Goal: Navigation & Orientation: Find specific page/section

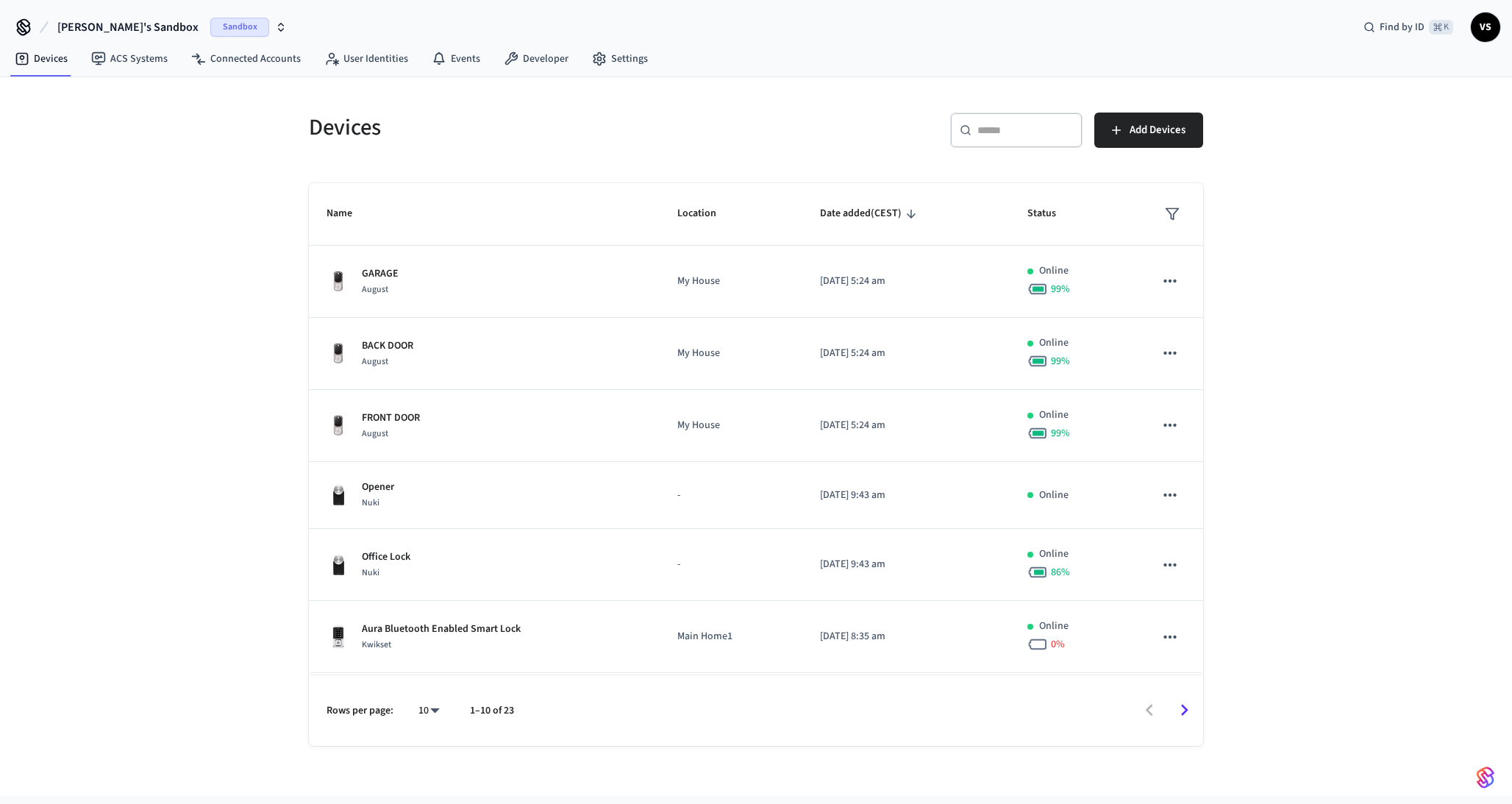
click at [112, 27] on span "[PERSON_NAME]'s Sandbox" at bounding box center [128, 27] width 142 height 18
click at [97, 355] on div "Devices ​ ​ Add Devices Name Location Date added (CEST) Status GARAGE August My…" at bounding box center [756, 436] width 1512 height 719
click at [219, 58] on link "Connected Accounts" at bounding box center [246, 59] width 133 height 26
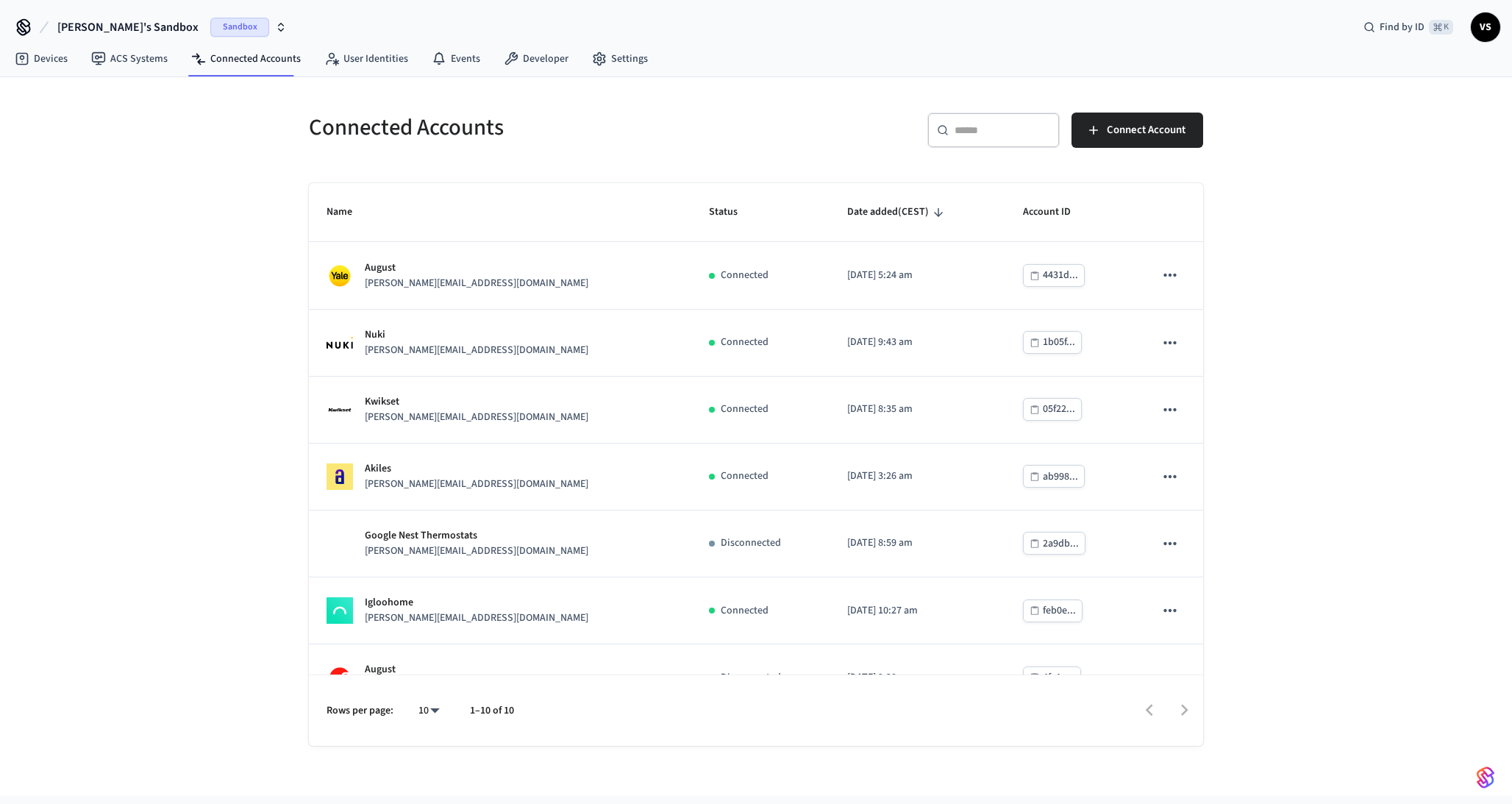
click at [104, 19] on span "[PERSON_NAME]'s Sandbox" at bounding box center [128, 27] width 142 height 18
click at [85, 122] on div "Production Production" at bounding box center [124, 123] width 202 height 19
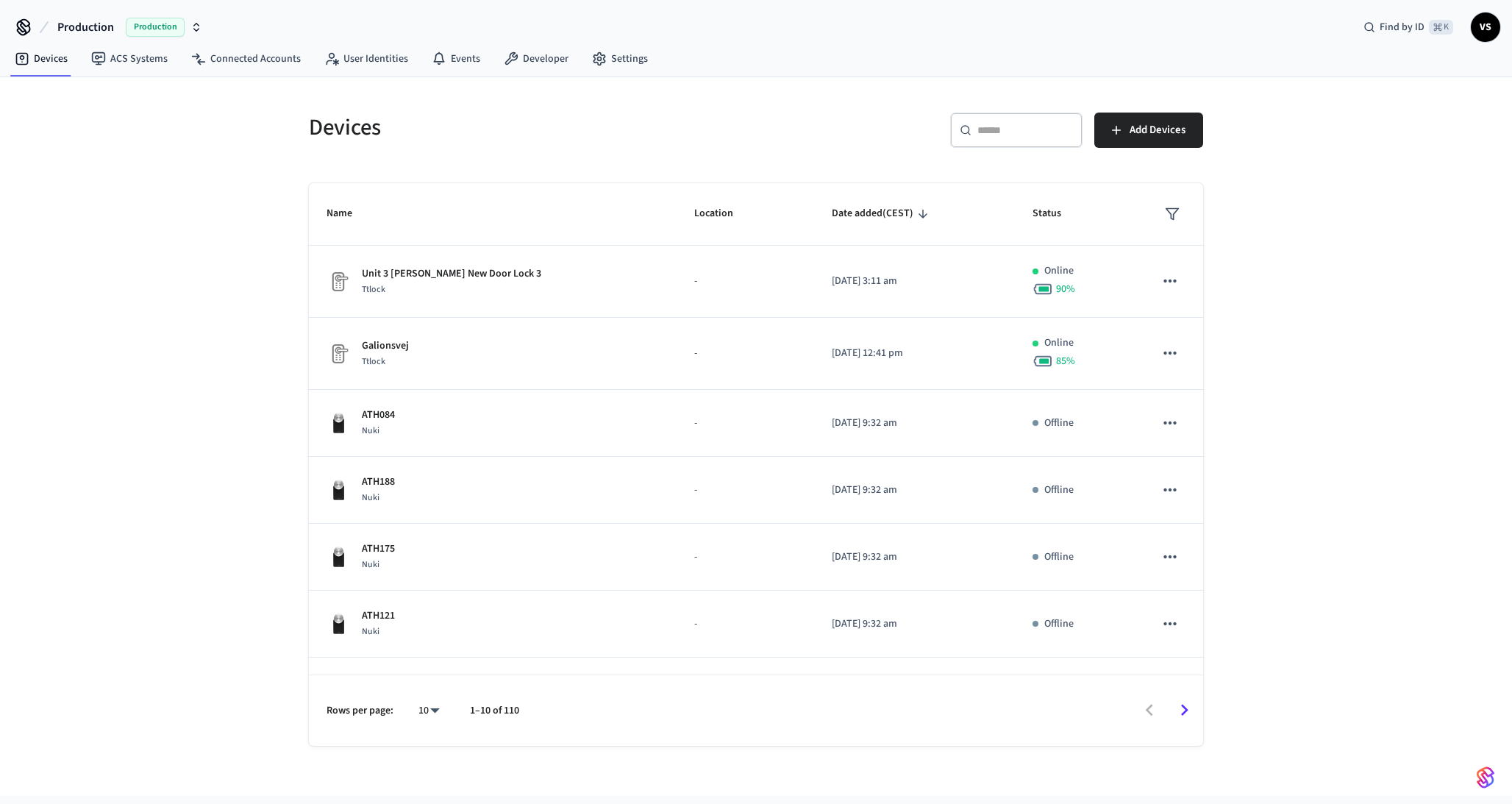
click at [87, 24] on span "Production" at bounding box center [85, 27] width 56 height 18
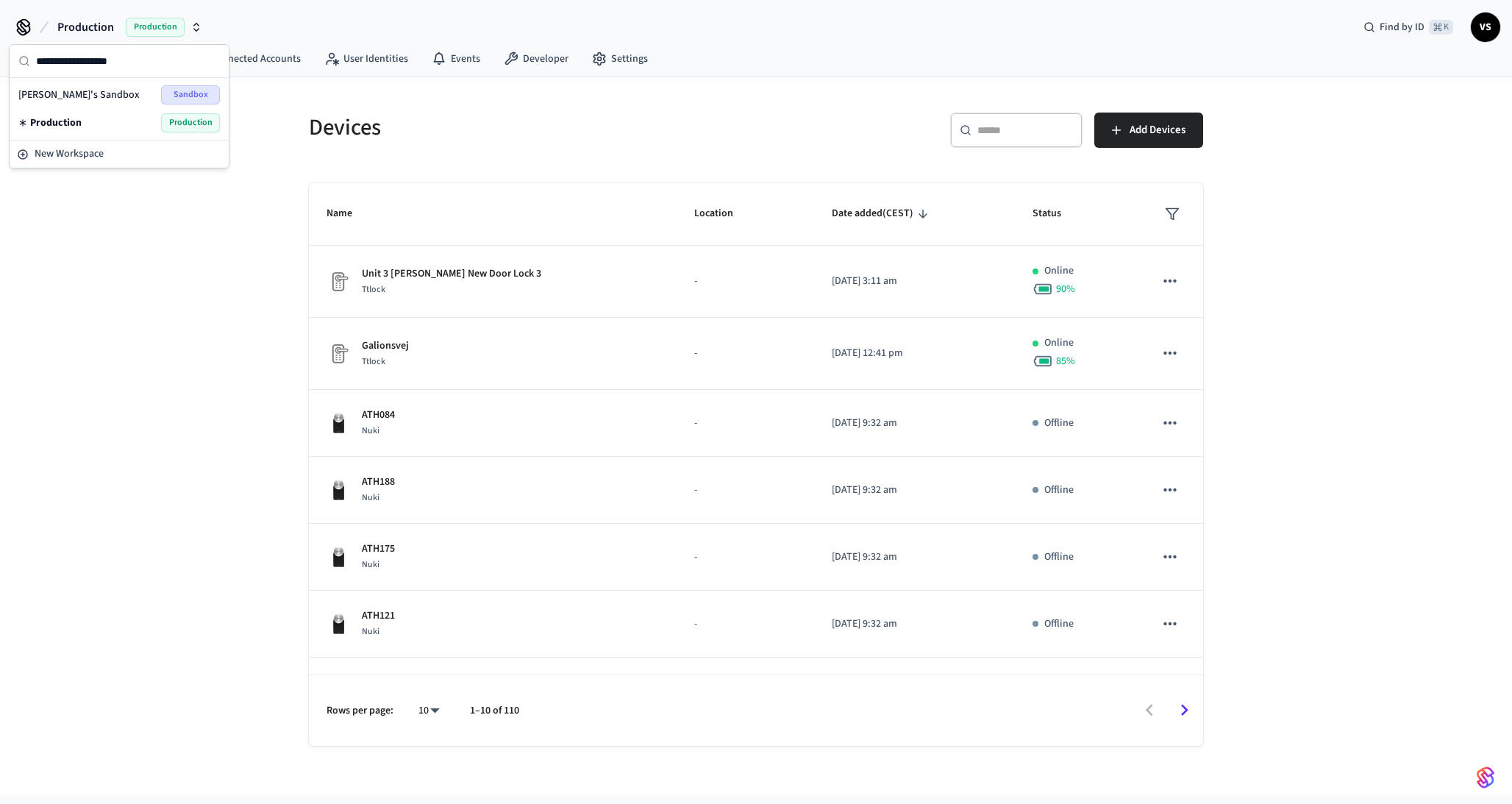
click at [80, 96] on span "[PERSON_NAME]'s Sandbox" at bounding box center [79, 95] width 121 height 15
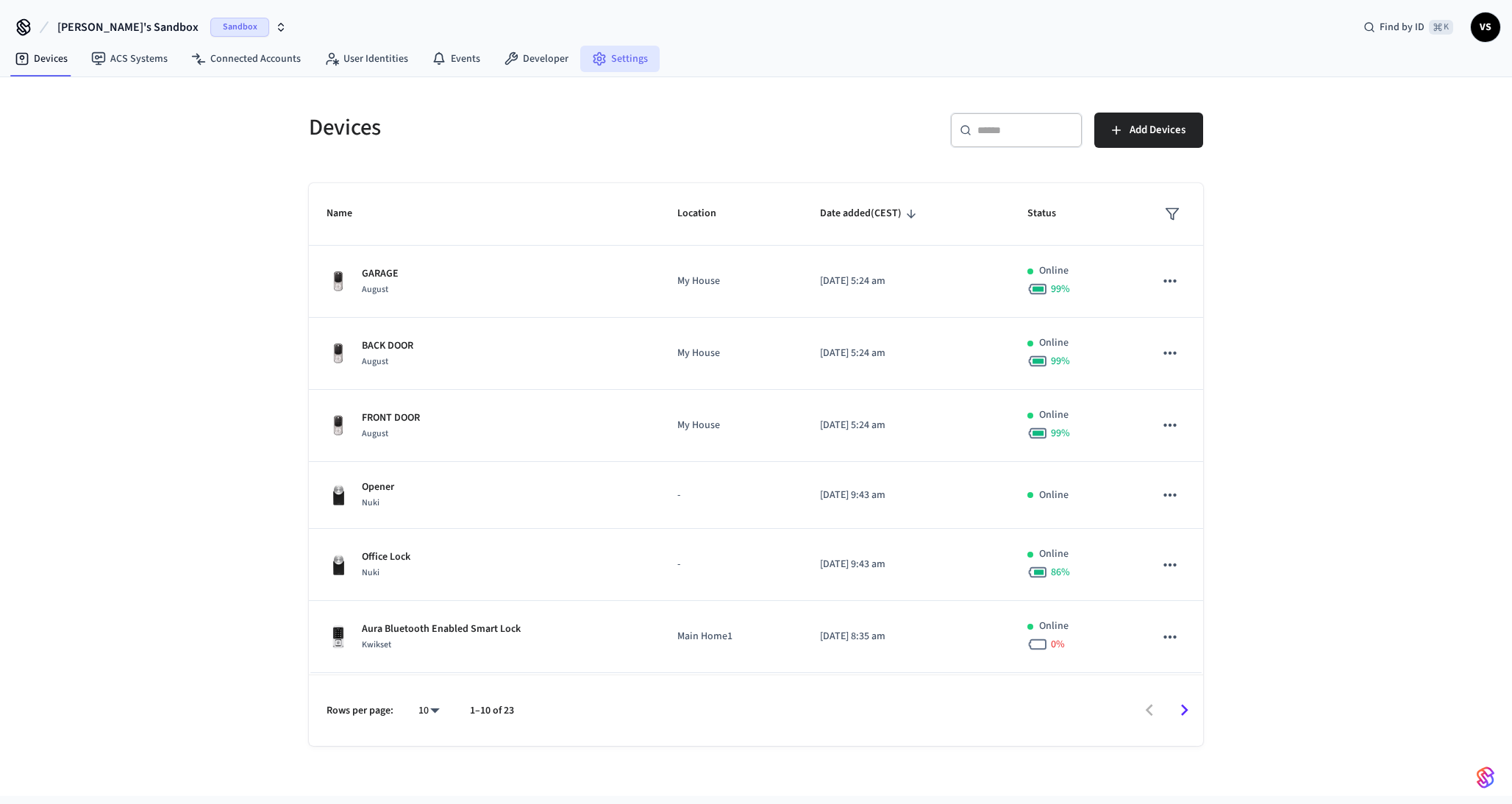
click at [625, 55] on link "Settings" at bounding box center [620, 59] width 80 height 26
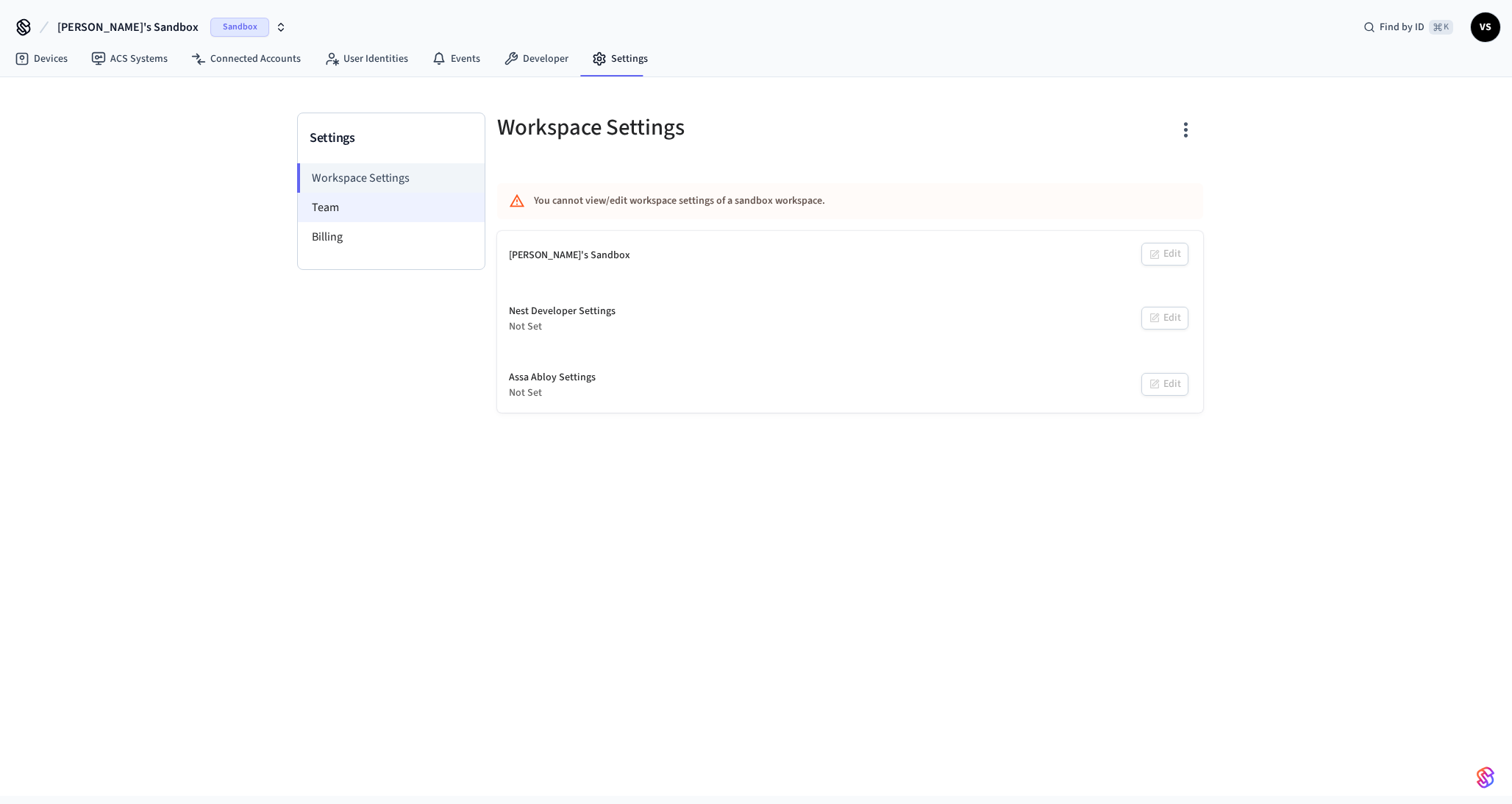
click at [385, 210] on li "Team" at bounding box center [390, 206] width 187 height 29
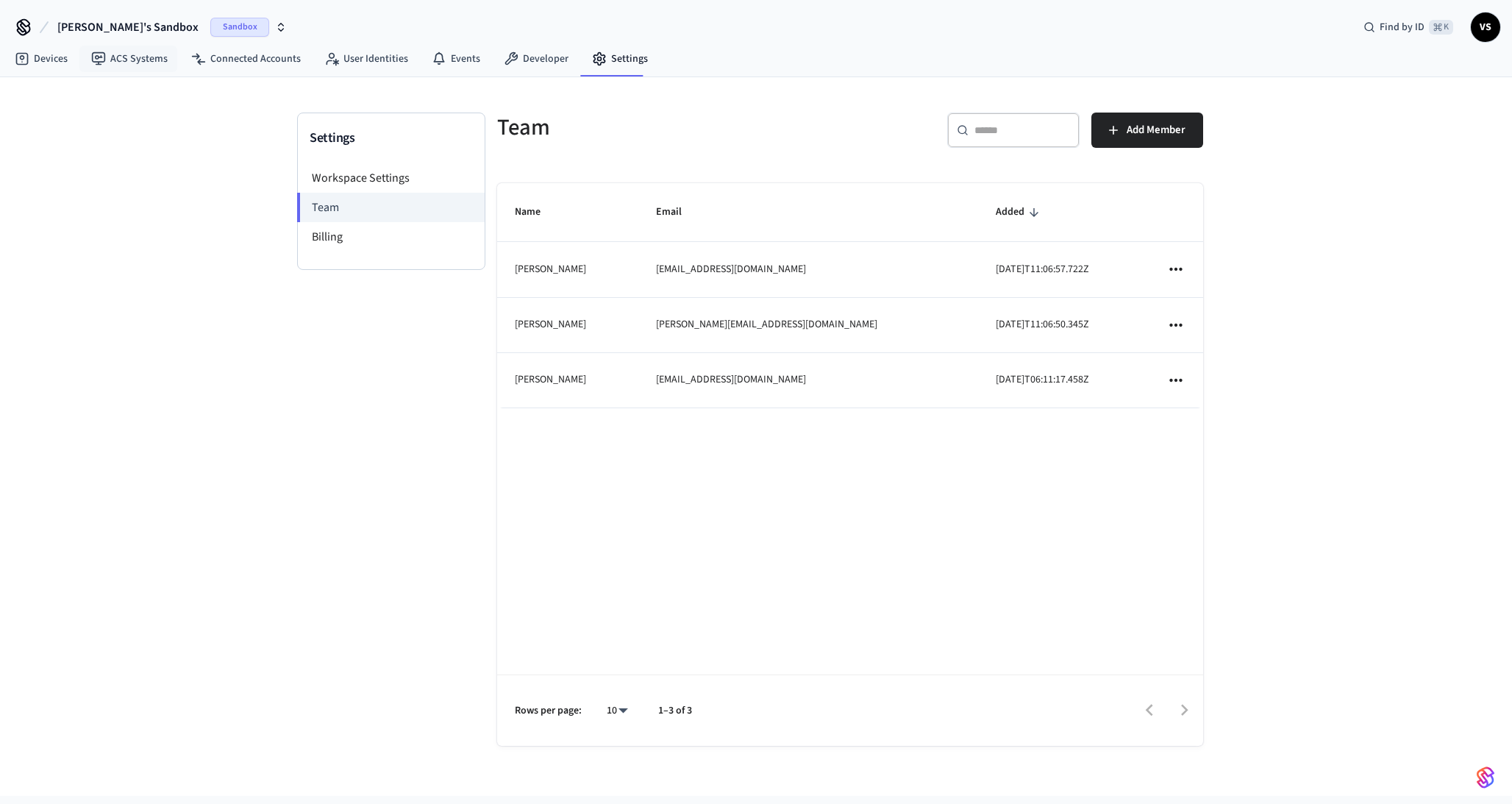
click at [134, 29] on span "[PERSON_NAME]'s Sandbox" at bounding box center [128, 27] width 142 height 18
click at [77, 121] on div "Production Production" at bounding box center [124, 123] width 202 height 19
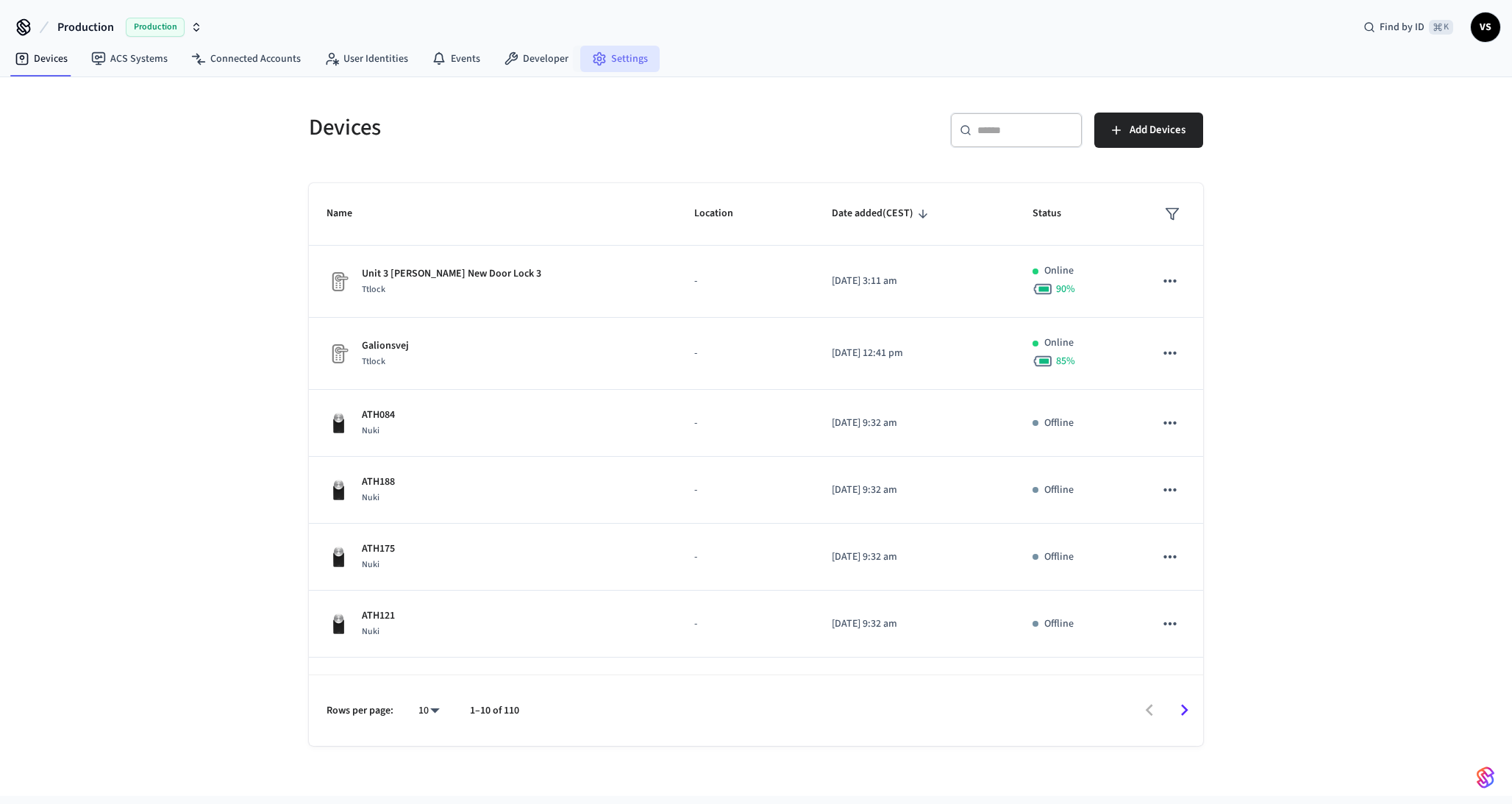
click at [611, 66] on link "Settings" at bounding box center [620, 59] width 80 height 26
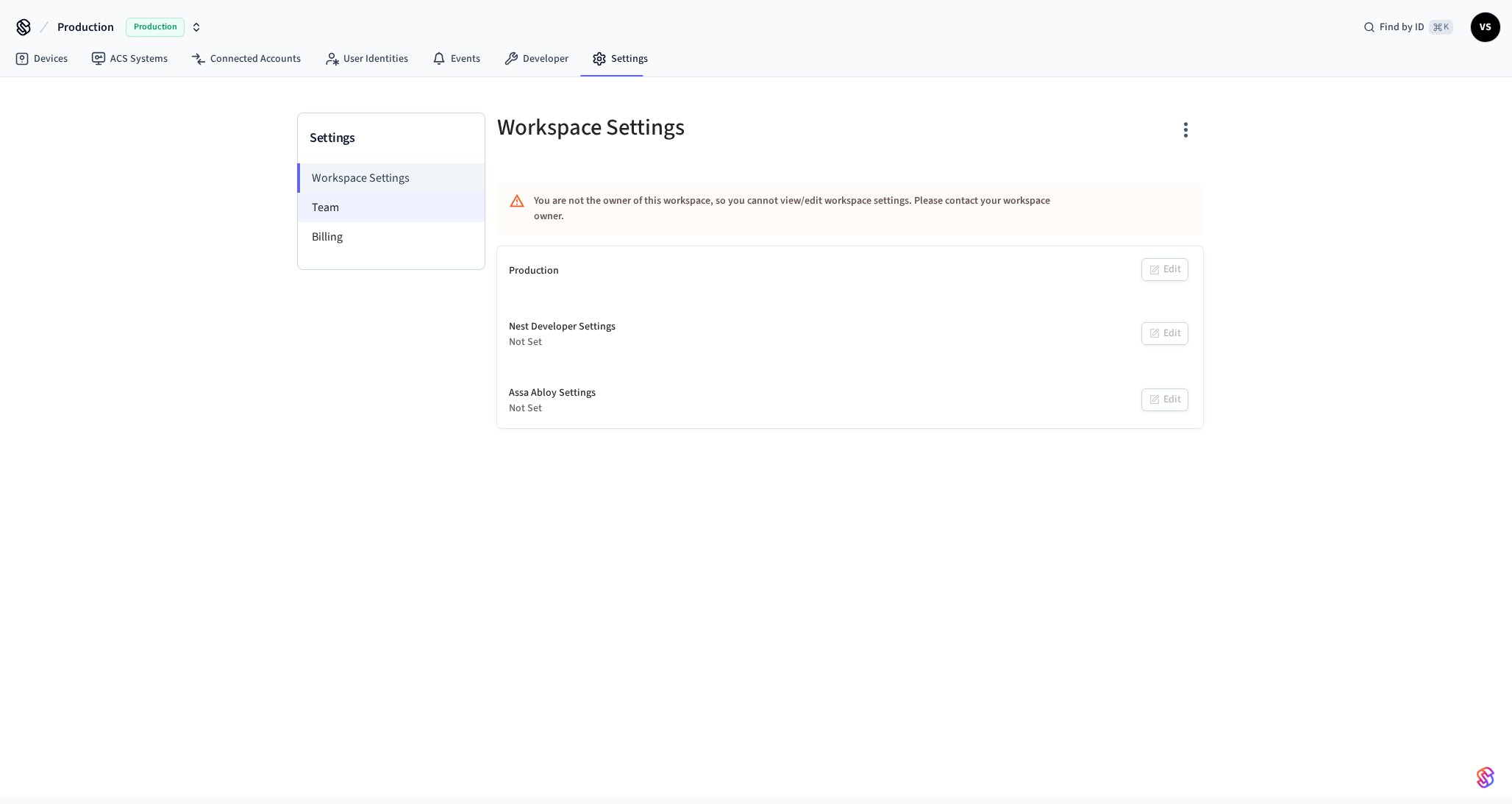
click at [362, 208] on li "Team" at bounding box center [390, 206] width 187 height 29
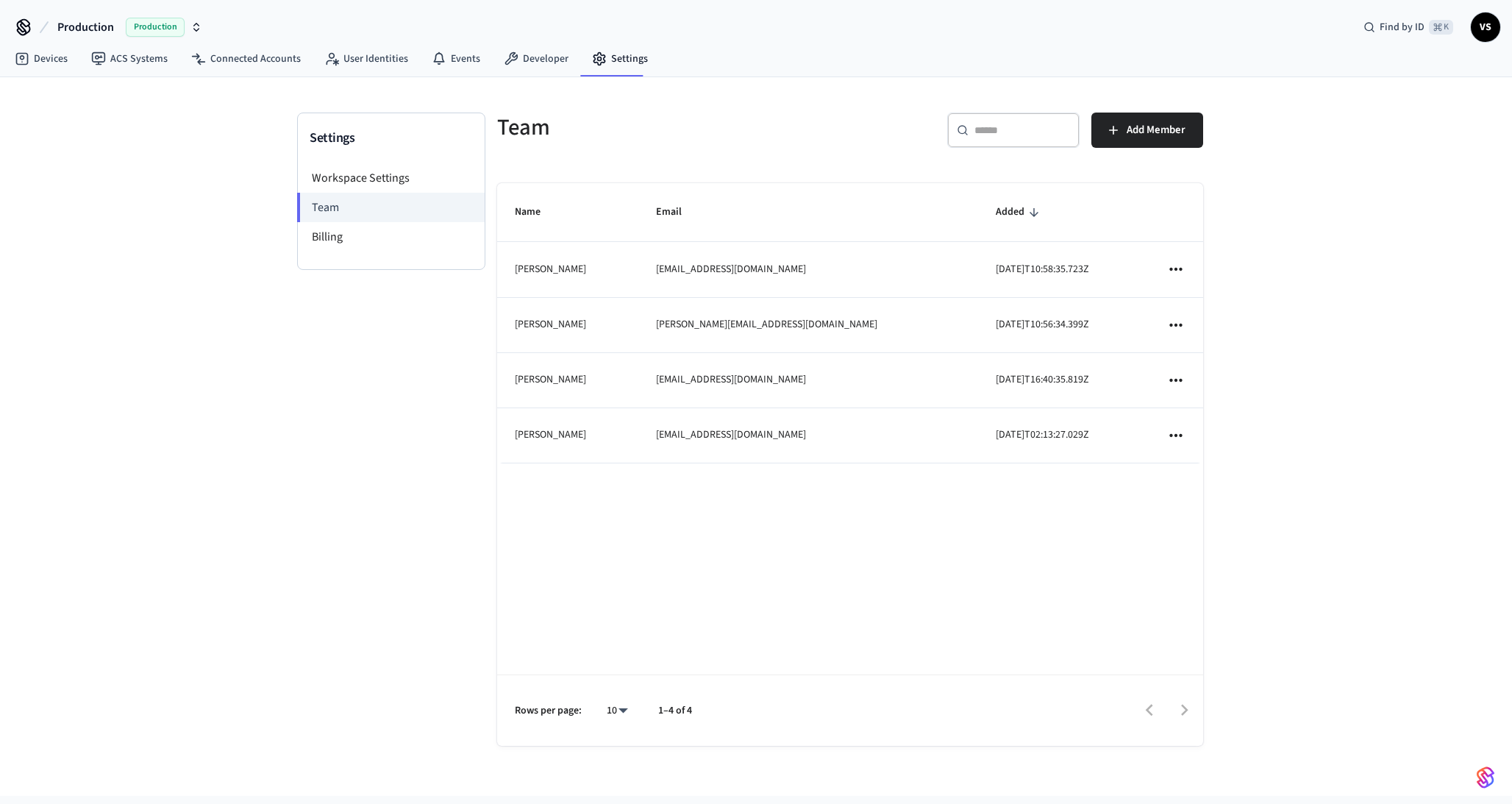
click at [101, 29] on span "Production" at bounding box center [85, 27] width 56 height 18
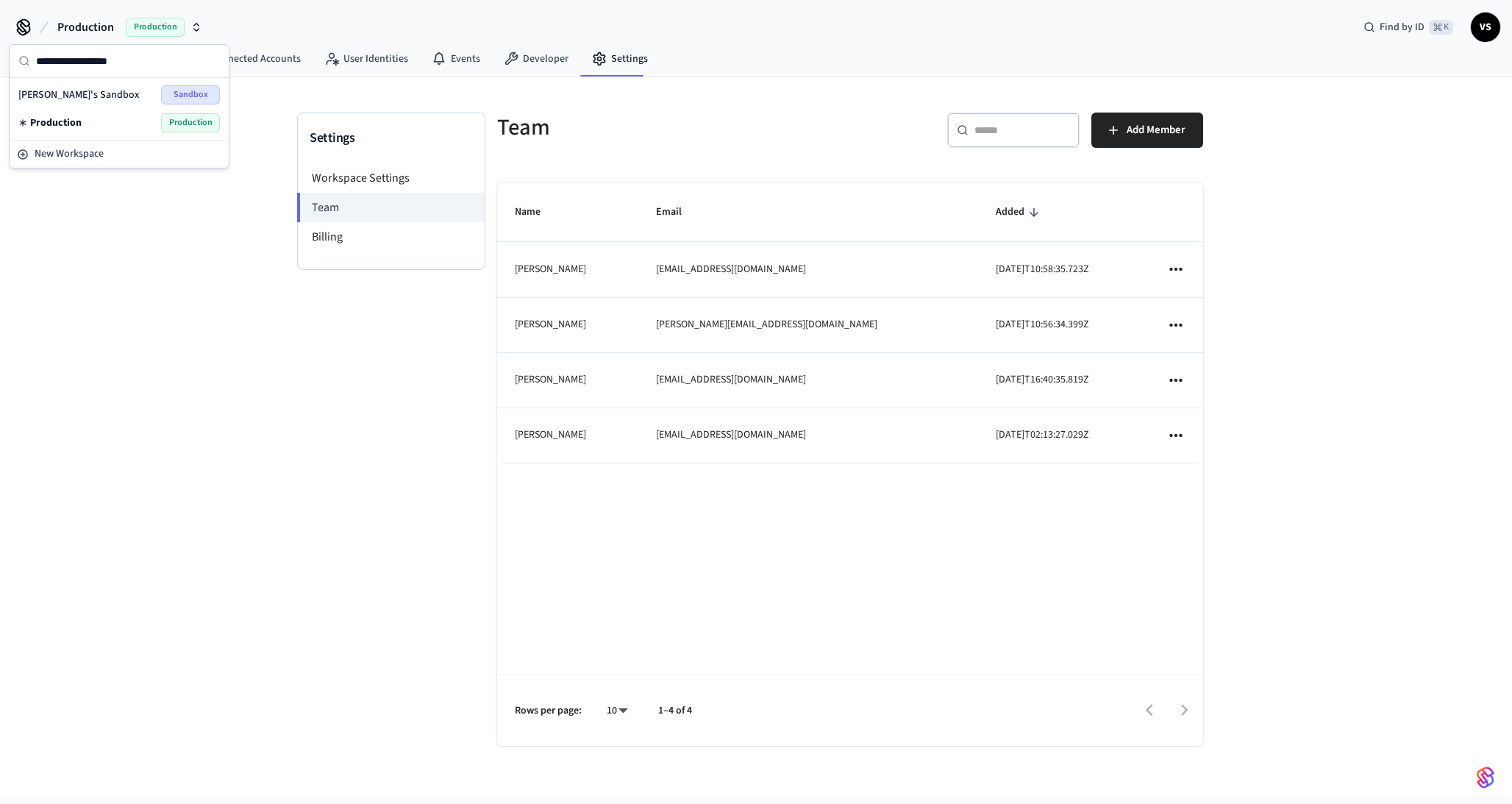
click at [74, 91] on span "[PERSON_NAME]'s Sandbox" at bounding box center [79, 95] width 121 height 15
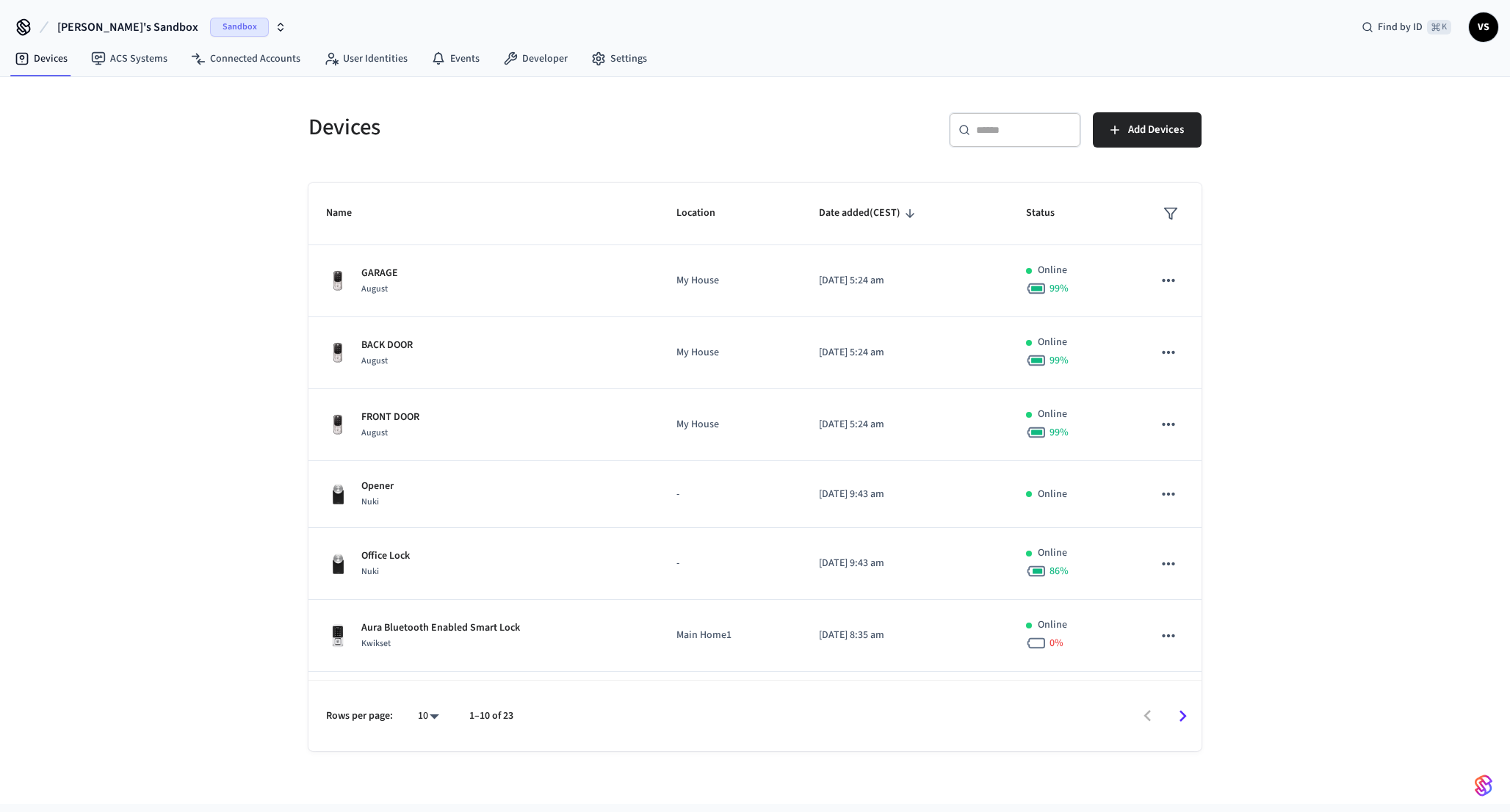
click at [253, 496] on div "Devices ​ ​ Add Devices Name Location Date added (CEST) Status GARAGE August My…" at bounding box center [755, 440] width 1510 height 727
click at [154, 277] on div "Devices ​ ​ Add Devices Name Location Date added (CEST) Status GARAGE August My…" at bounding box center [755, 440] width 1510 height 727
click at [111, 22] on span "[PERSON_NAME]'s Sandbox" at bounding box center [127, 27] width 141 height 18
click at [100, 253] on div "Devices ​ ​ Add Devices Name Location Date added (CEST) Status GARAGE August My…" at bounding box center [755, 440] width 1510 height 727
